Goal: Information Seeking & Learning: Learn about a topic

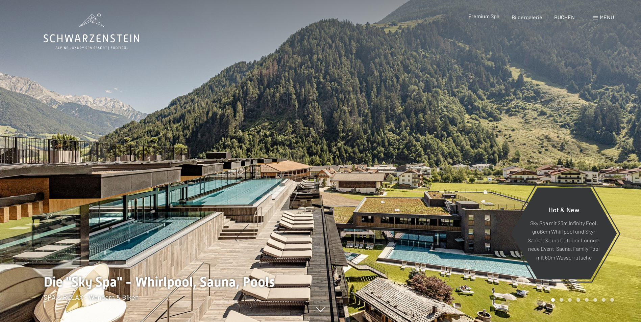
click at [483, 19] on div "Premium Spa" at bounding box center [483, 15] width 31 height 7
click at [485, 17] on span "Premium Spa" at bounding box center [483, 16] width 31 height 6
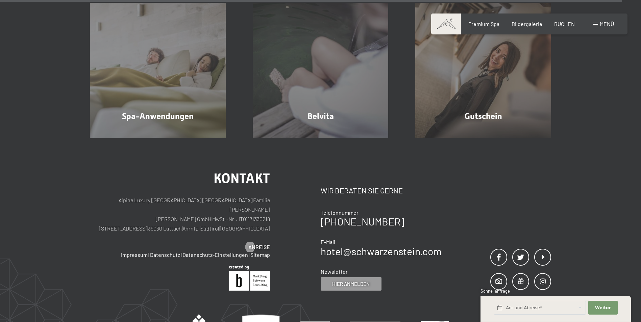
scroll to position [4221, 0]
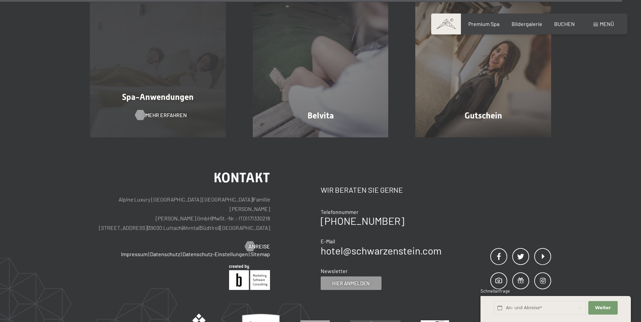
click at [162, 112] on span "Mehr erfahren" at bounding box center [166, 114] width 42 height 7
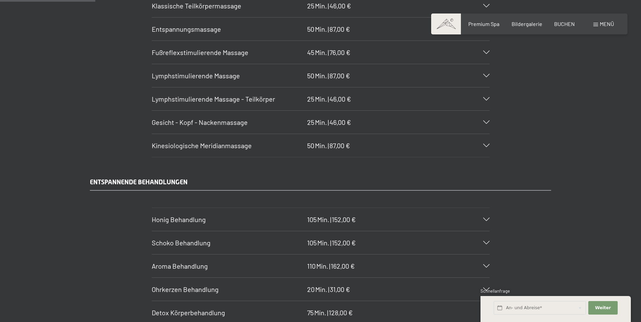
scroll to position [810, 0]
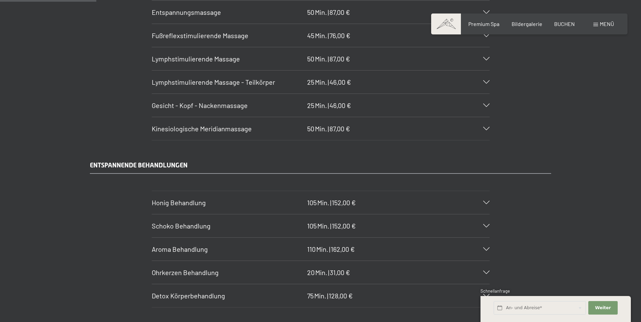
click at [206, 127] on span "Kinesiologische Meridianmassage" at bounding box center [202, 129] width 100 height 8
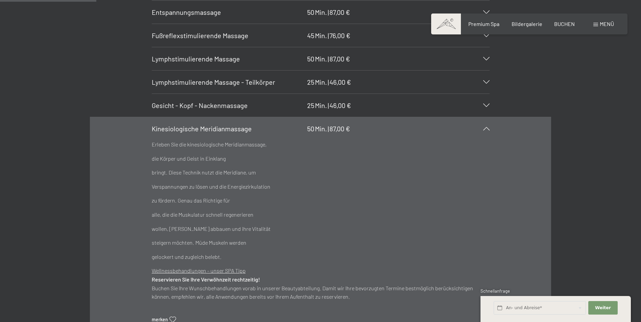
click at [186, 130] on span "Kinesiologische Meridianmassage" at bounding box center [202, 129] width 100 height 8
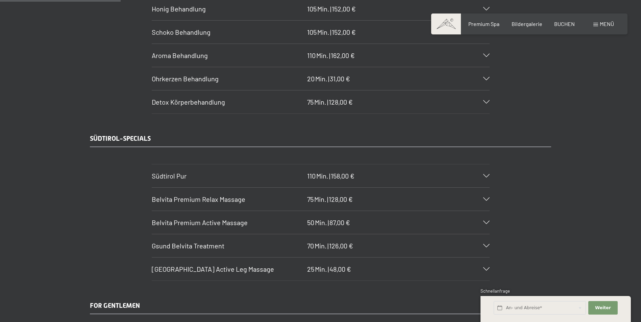
scroll to position [1013, 0]
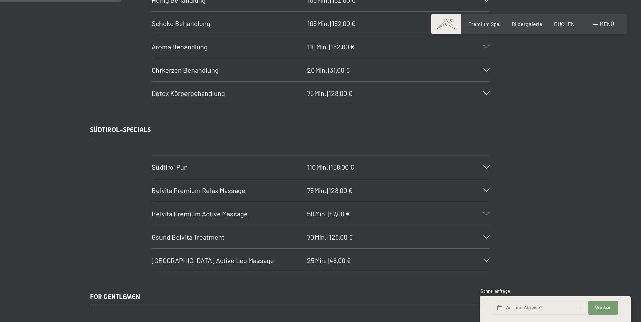
click at [182, 167] on span "Südtirol Pur" at bounding box center [169, 167] width 35 height 8
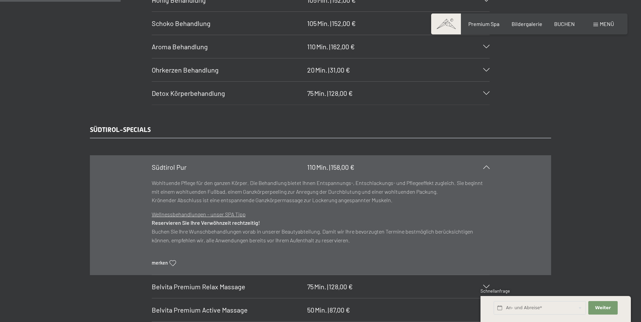
click at [307, 167] on span "110" at bounding box center [311, 167] width 8 height 8
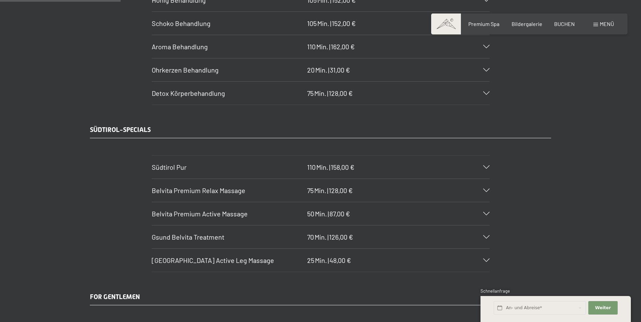
click at [176, 235] on span "Gsund Belvita Treatment" at bounding box center [188, 237] width 73 height 8
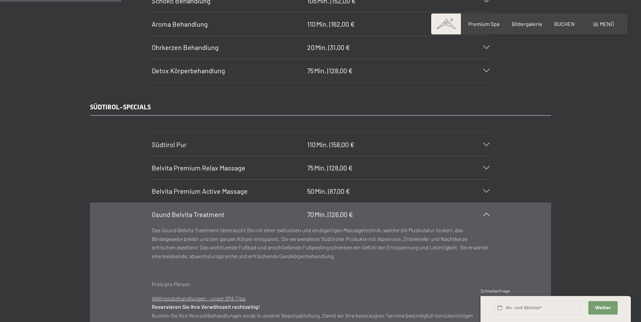
scroll to position [1047, 0]
